Goal: Task Accomplishment & Management: Manage account settings

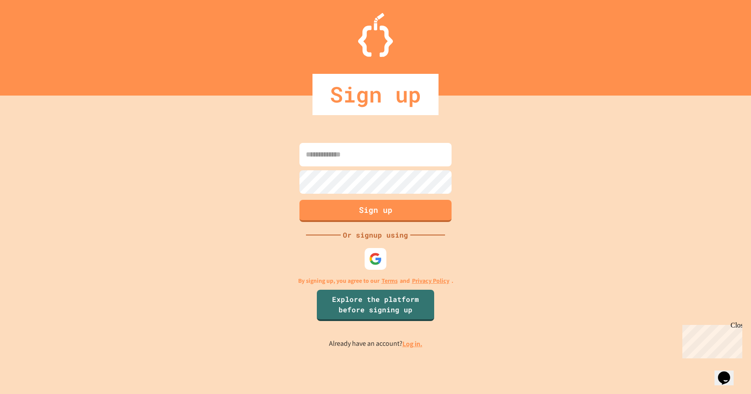
click at [411, 346] on link "Log in." at bounding box center [412, 343] width 20 height 9
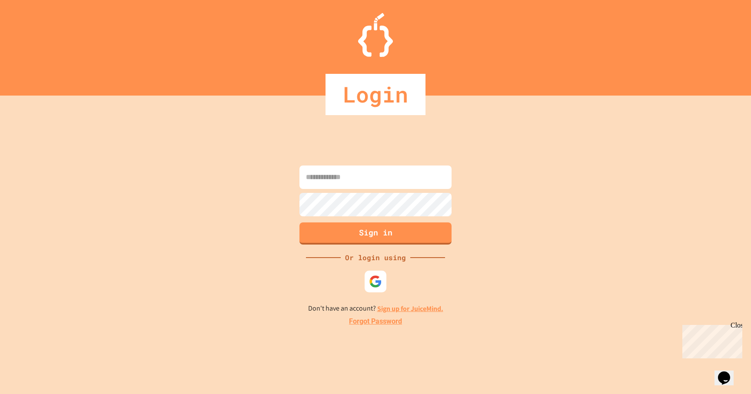
click at [363, 176] on input at bounding box center [375, 177] width 152 height 23
type input "**********"
click at [399, 233] on button "Sign in" at bounding box center [375, 232] width 155 height 23
click at [371, 236] on button "Sign in" at bounding box center [375, 232] width 155 height 23
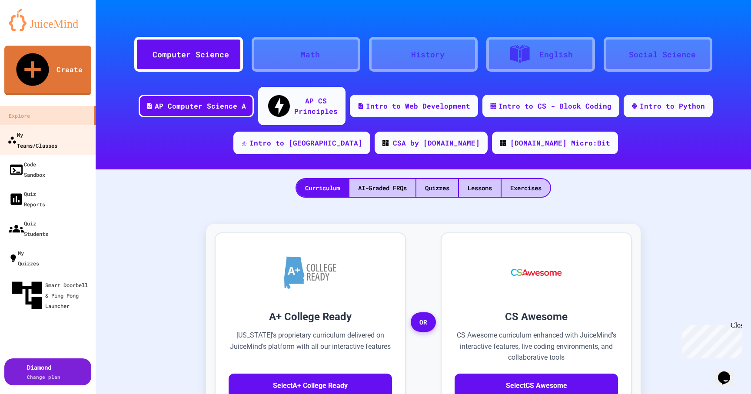
click at [57, 129] on div "My Teams/Classes" at bounding box center [32, 139] width 50 height 21
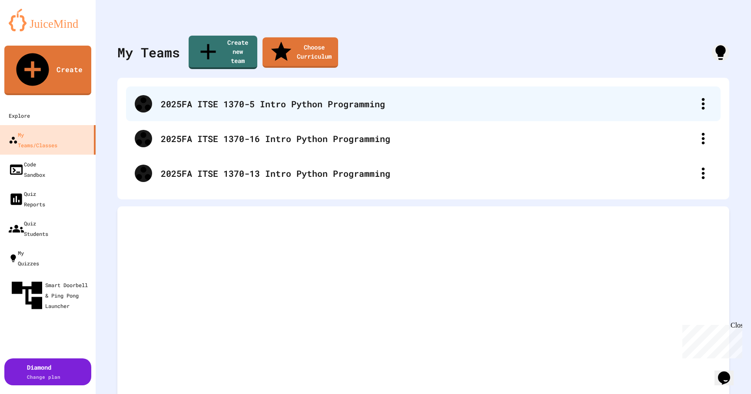
click at [204, 97] on div "2025FA ITSE 1370-5 Intro Python Programming" at bounding box center [428, 103] width 534 height 13
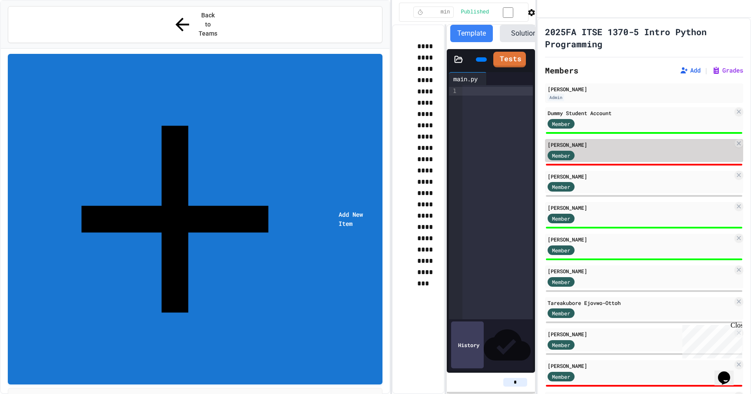
click at [662, 160] on div "Member" at bounding box center [640, 155] width 185 height 11
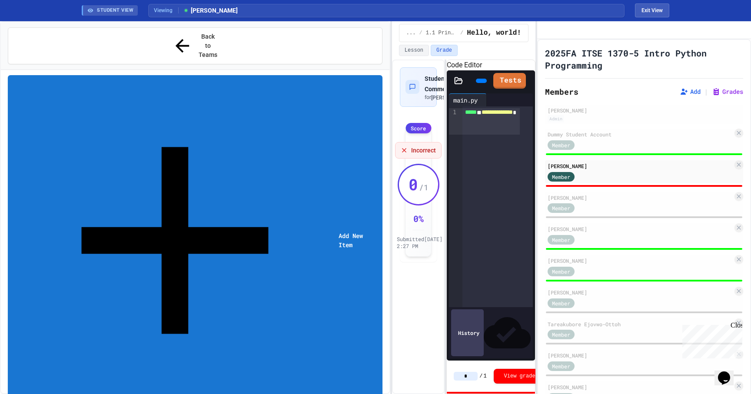
click at [745, 67] on icon "Assignment Settings" at bounding box center [749, 64] width 8 height 8
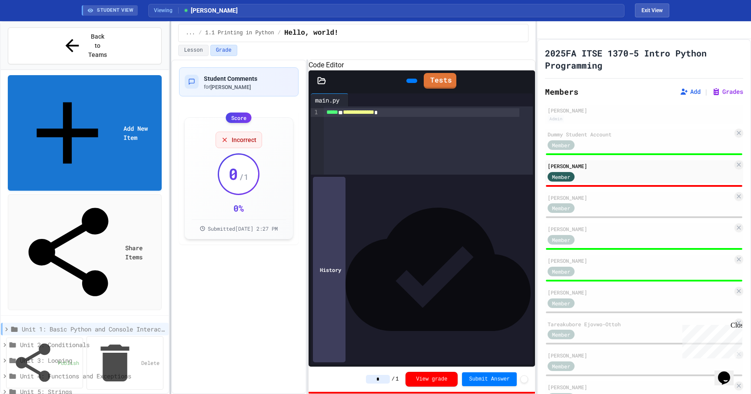
click at [169, 215] on div "**********" at bounding box center [375, 207] width 751 height 373
click at [221, 78] on span "Student Comments" at bounding box center [230, 78] width 53 height 7
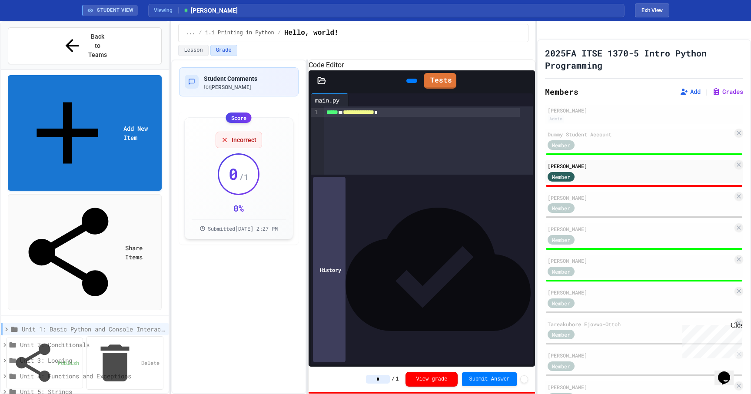
scroll to position [0, 0]
click at [616, 213] on div "Member" at bounding box center [640, 208] width 185 height 11
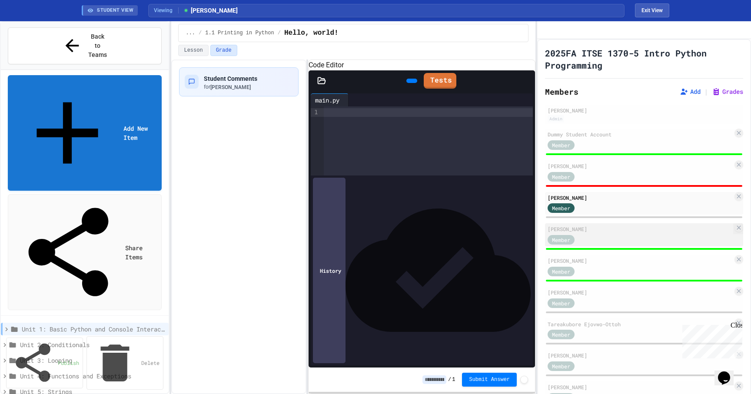
click at [612, 245] on div "Member" at bounding box center [640, 239] width 185 height 11
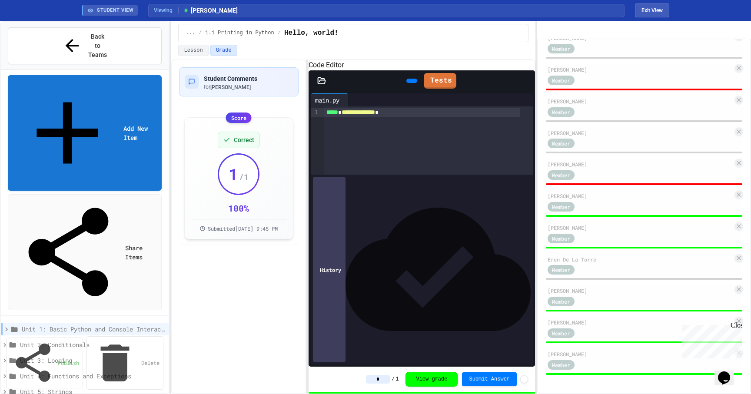
scroll to position [327, 0]
click at [609, 163] on div "[PERSON_NAME]" at bounding box center [640, 164] width 185 height 8
type input "*"
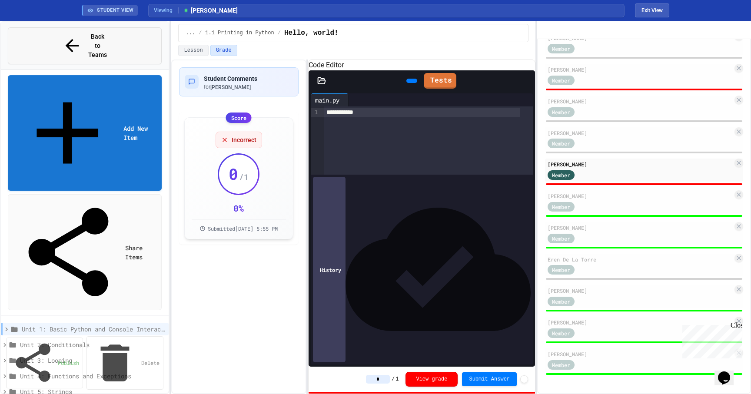
click at [56, 32] on button "Back to Teams" at bounding box center [85, 45] width 154 height 37
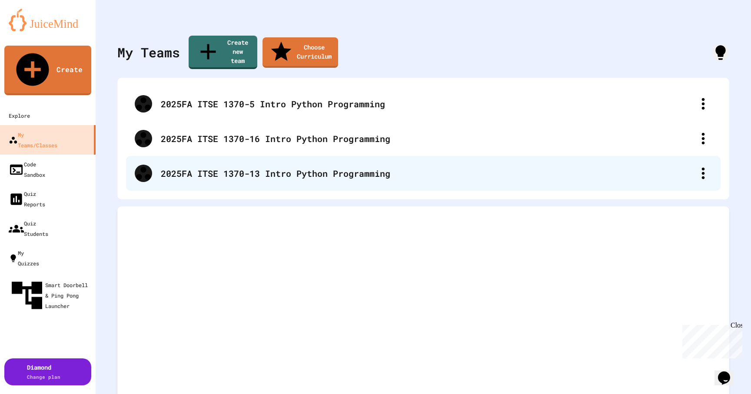
click at [308, 167] on div "2025FA ITSE 1370-13 Intro Python Programming" at bounding box center [428, 173] width 534 height 13
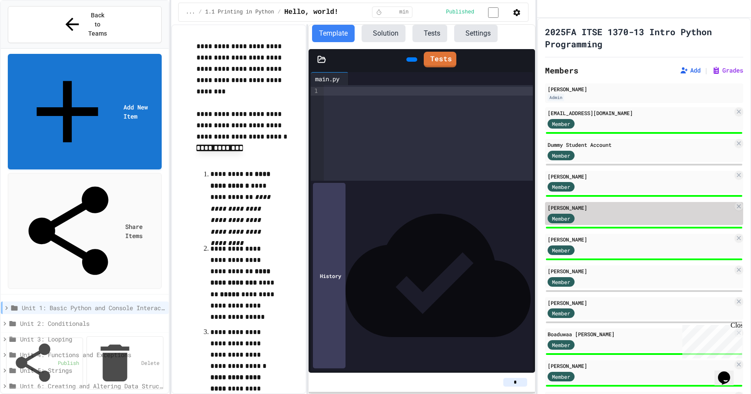
scroll to position [148, 0]
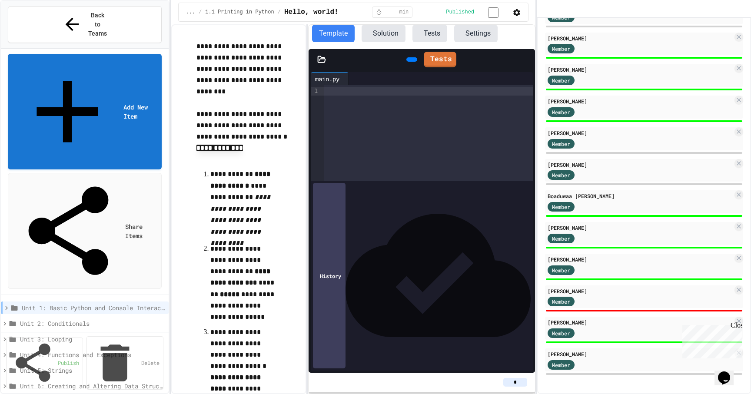
click at [592, 309] on div at bounding box center [644, 310] width 198 height 3
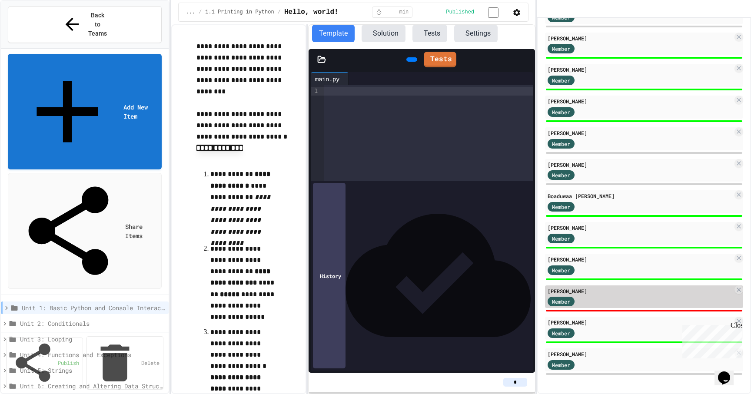
click at [592, 303] on div "Member" at bounding box center [640, 301] width 185 height 11
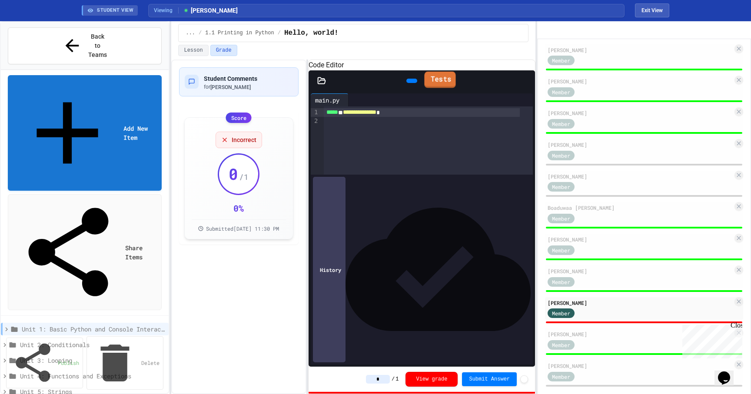
click at [446, 88] on link "Tests" at bounding box center [440, 80] width 31 height 17
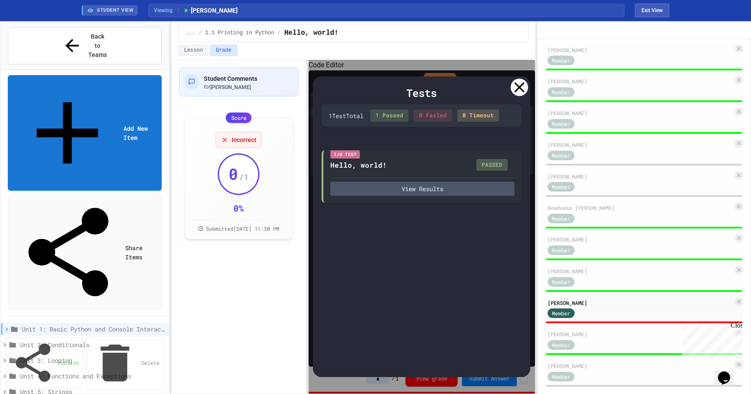
click at [517, 85] on icon at bounding box center [520, 88] width 10 height 10
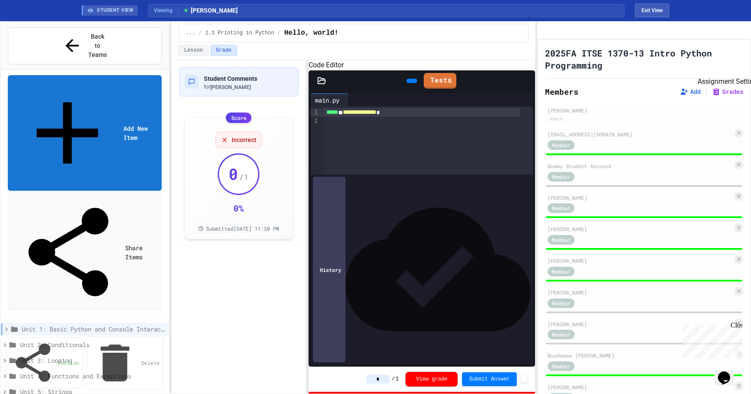
click at [743, 59] on icon "Assignment Settings" at bounding box center [743, 59] width 0 height 0
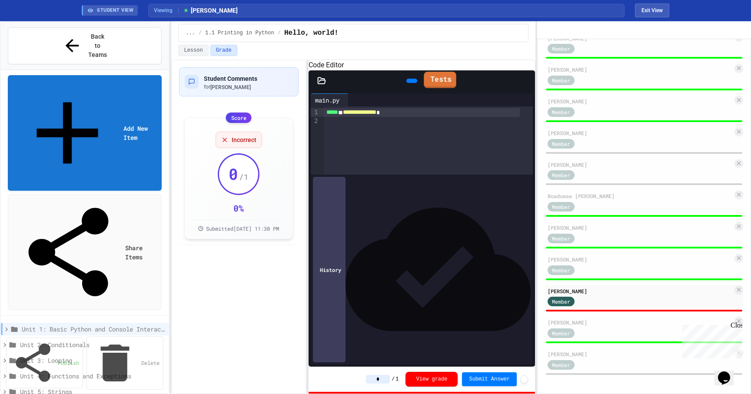
click at [444, 88] on link "Tests" at bounding box center [440, 80] width 32 height 17
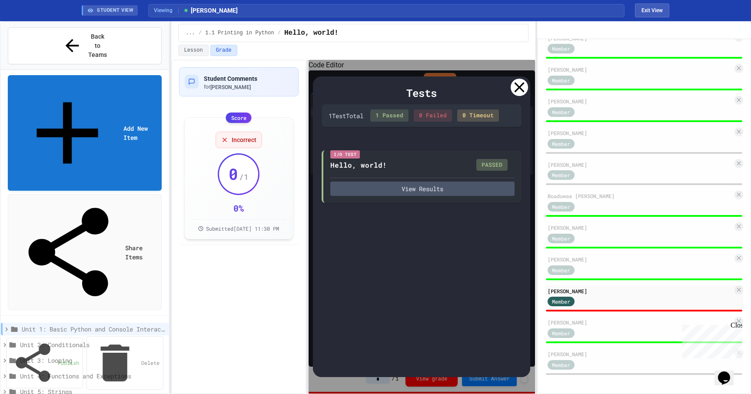
click at [523, 91] on icon at bounding box center [519, 87] width 17 height 17
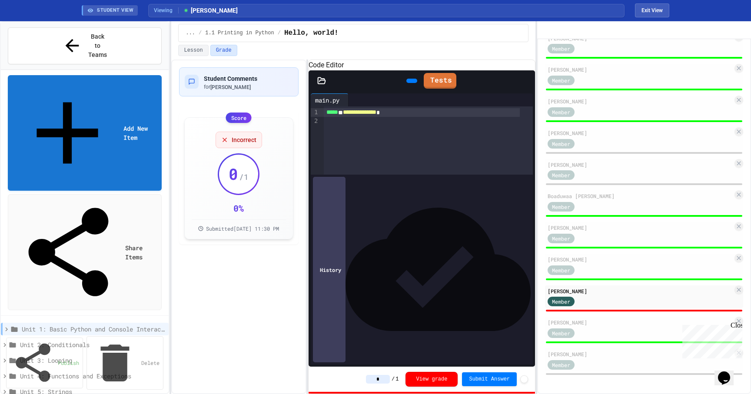
click at [366, 376] on input "*" at bounding box center [378, 379] width 24 height 9
drag, startPoint x: 374, startPoint y: 380, endPoint x: 358, endPoint y: 380, distance: 16.1
click at [366, 380] on input "*" at bounding box center [378, 379] width 24 height 9
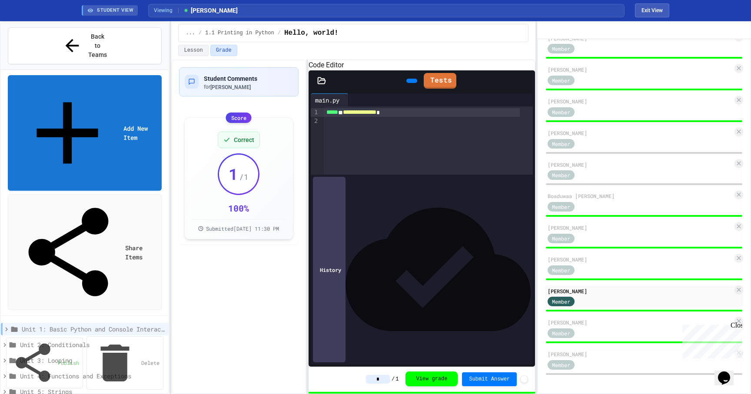
type input "*"
click at [411, 175] on div "**********" at bounding box center [428, 140] width 209 height 68
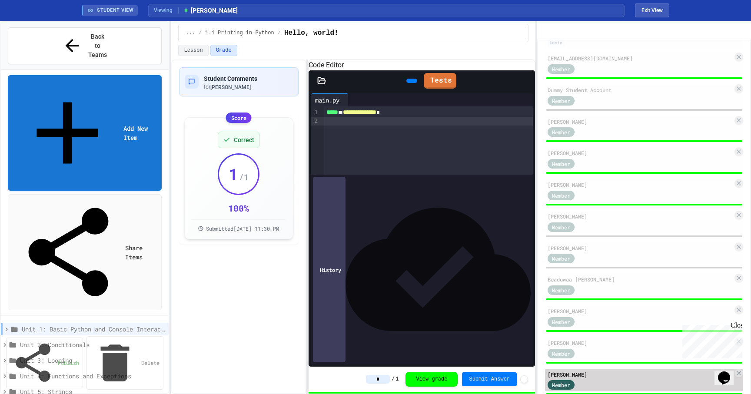
scroll to position [0, 0]
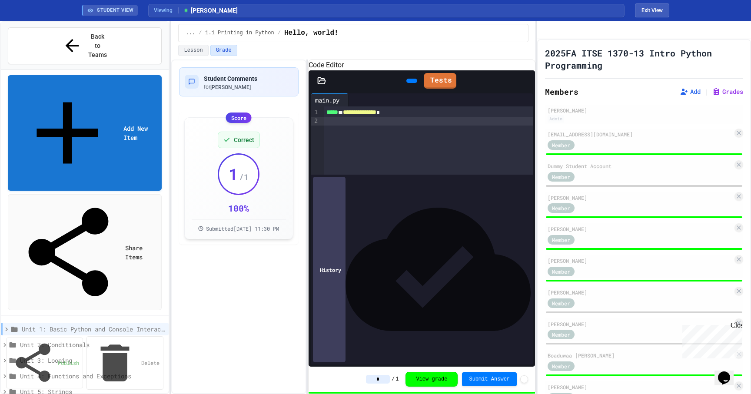
click at [299, 271] on div "Student Comments for [PERSON_NAME] Score Correct 1 / 1 100 % Submitted [DATE] 1…" at bounding box center [238, 227] width 135 height 335
click at [365, 175] on div "**********" at bounding box center [428, 140] width 209 height 68
click at [62, 36] on icon at bounding box center [72, 46] width 20 height 20
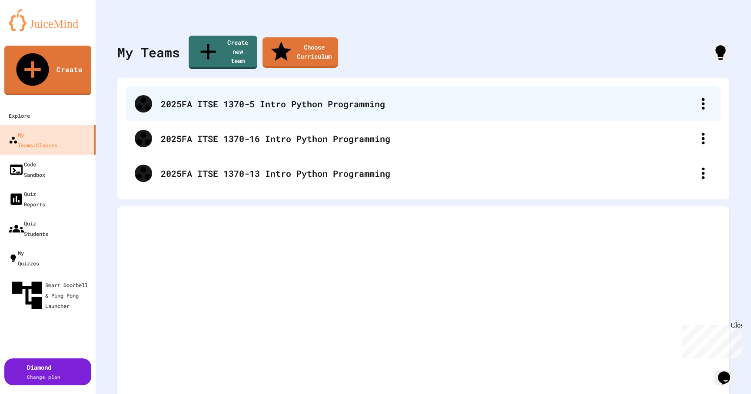
click at [303, 97] on div "2025FA ITSE 1370-5 Intro Python Programming" at bounding box center [423, 103] width 595 height 35
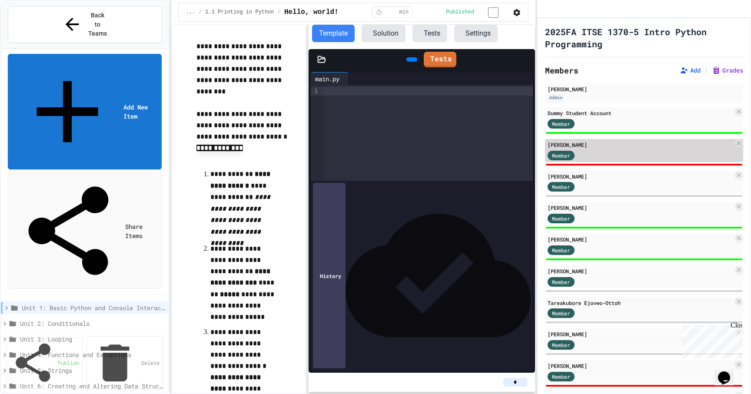
click at [617, 160] on div "Member" at bounding box center [640, 155] width 185 height 11
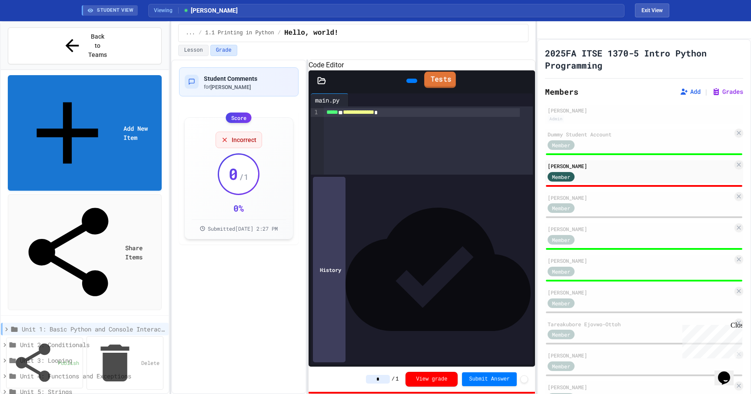
click at [455, 88] on link "Tests" at bounding box center [440, 80] width 32 height 17
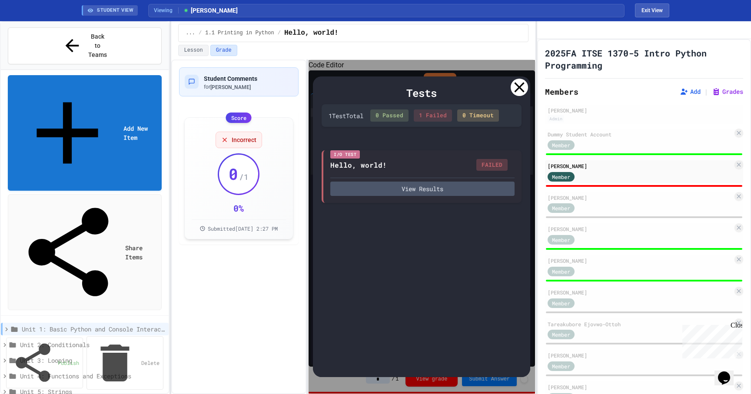
click at [520, 85] on icon at bounding box center [519, 87] width 17 height 17
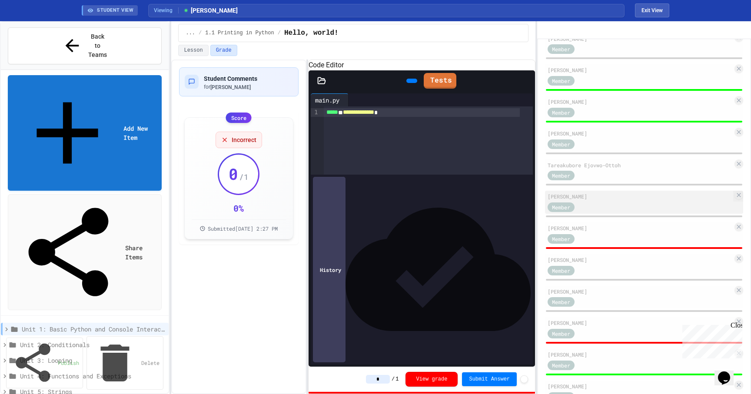
scroll to position [327, 0]
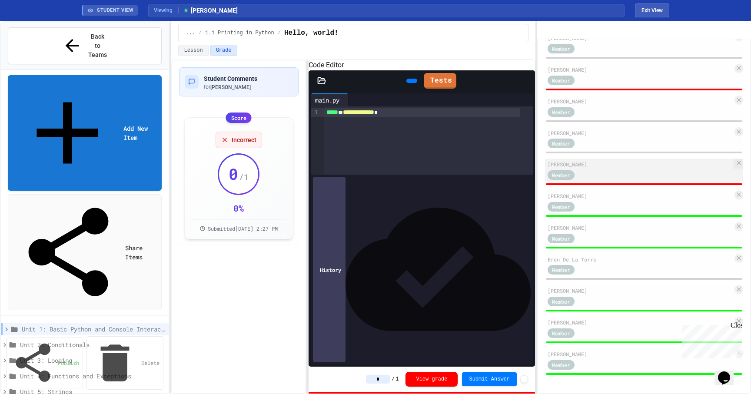
click at [592, 167] on div "[PERSON_NAME]" at bounding box center [640, 164] width 185 height 8
click at [5, 341] on icon at bounding box center [5, 345] width 8 height 8
click at [18, 326] on icon at bounding box center [14, 330] width 8 height 8
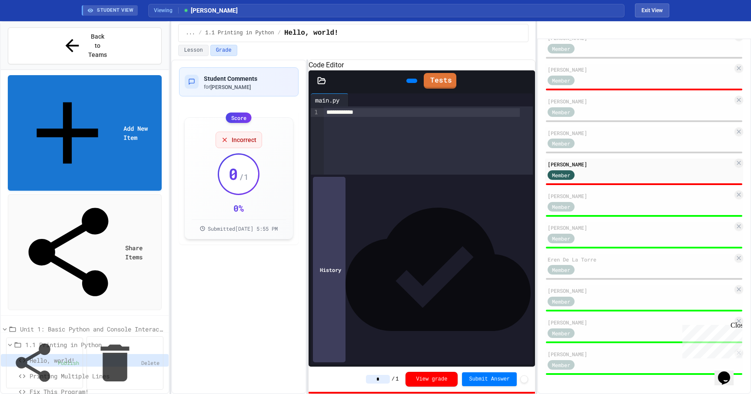
click at [63, 372] on span "Printing Multiple Lines" at bounding box center [96, 376] width 132 height 9
